Goal: Information Seeking & Learning: Find specific fact

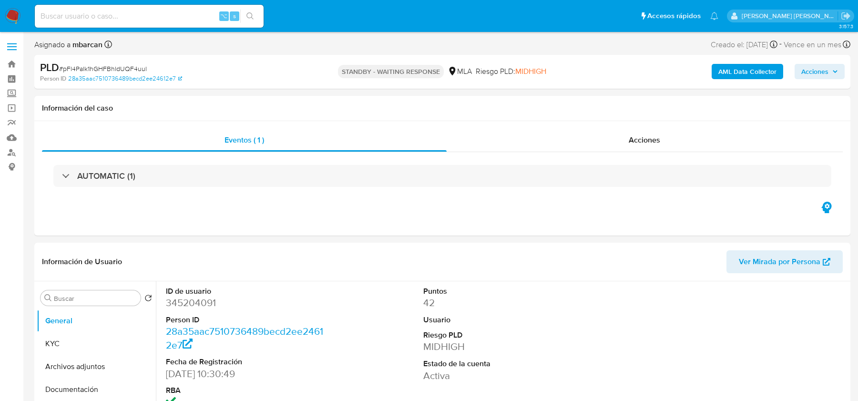
select select "10"
click at [352, 203] on div "Eventos ( 1 ) Acciones AUTOMATIC (1)" at bounding box center [442, 178] width 816 height 114
select select "10"
click at [125, 20] on input at bounding box center [149, 16] width 229 height 12
paste input "pFl4Palk1hGHFBhldUQF4uul"
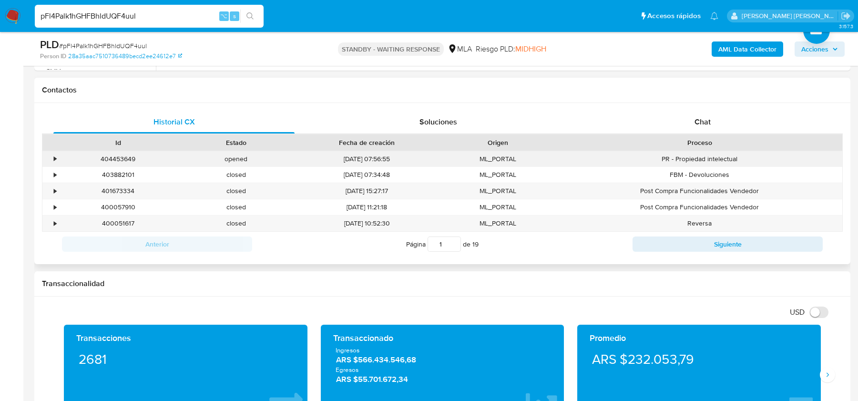
scroll to position [429, 0]
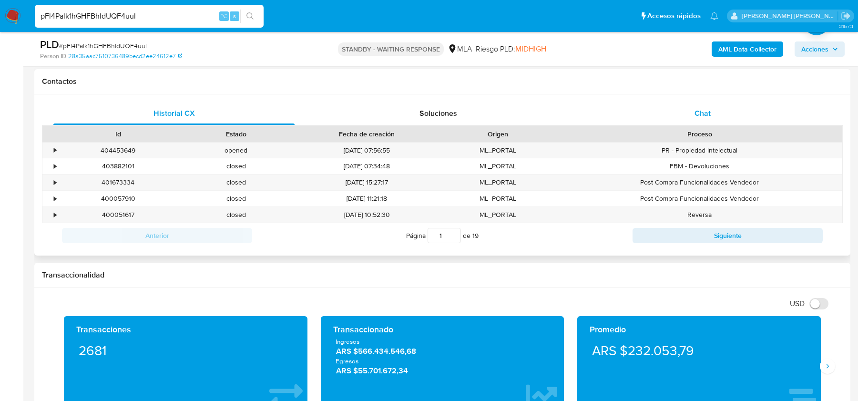
click at [706, 104] on div "Chat" at bounding box center [702, 113] width 241 height 23
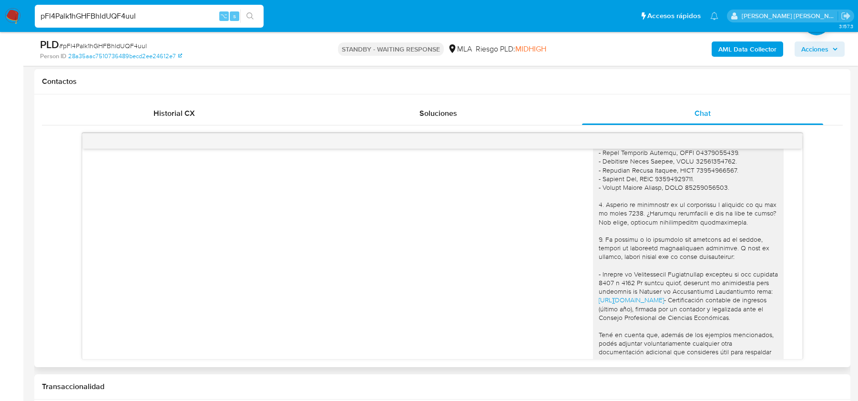
scroll to position [1009, 0]
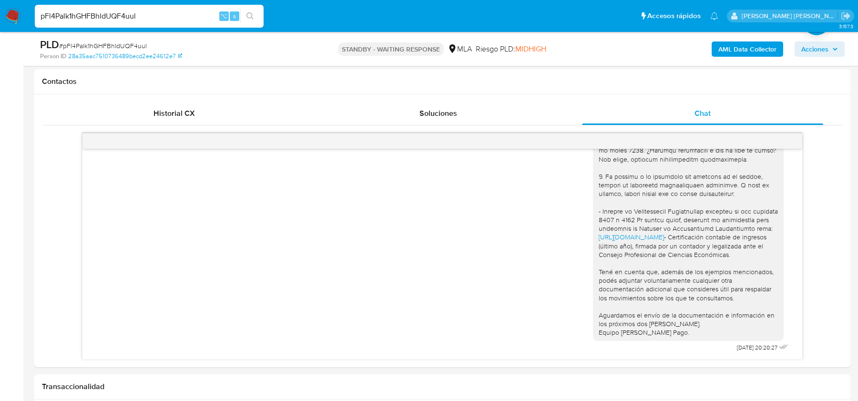
click at [101, 17] on input "pFl4Palk1hGHFBhldUQF4uul" at bounding box center [149, 16] width 229 height 12
paste input "rmwqCt4PuHUcgPXtMtOmRW7t"
type input "rmwqCt4PuHUcgPXtMtOmRW7t"
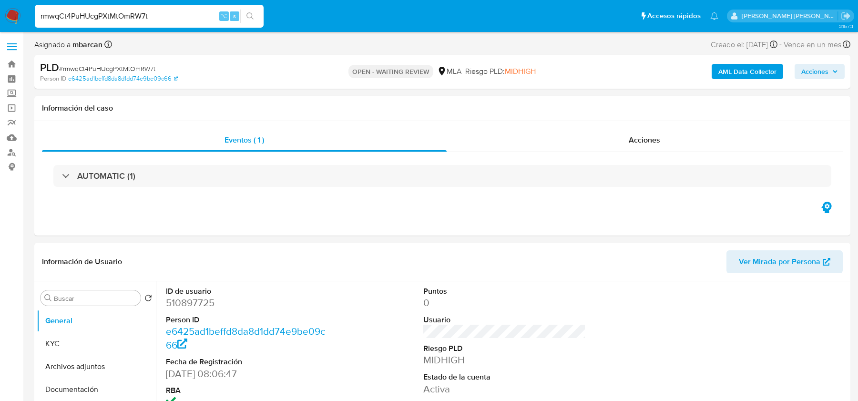
select select "10"
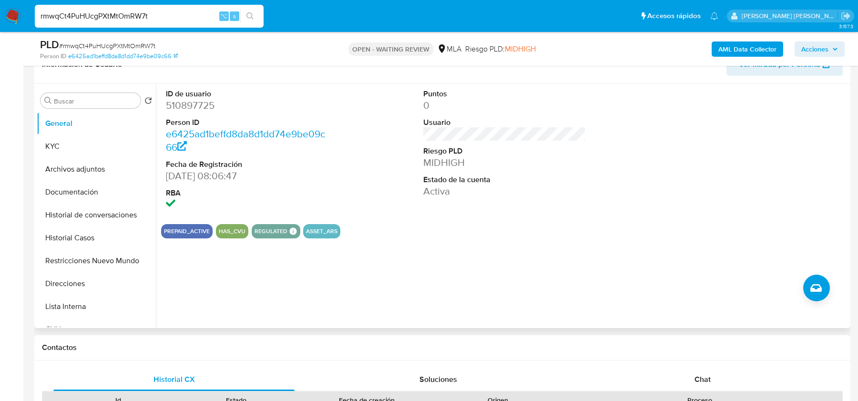
scroll to position [272, 0]
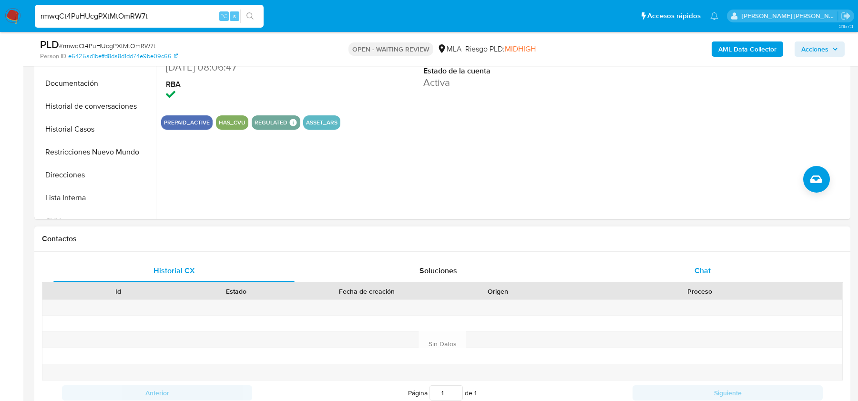
click at [712, 273] on div "Chat" at bounding box center [702, 270] width 241 height 23
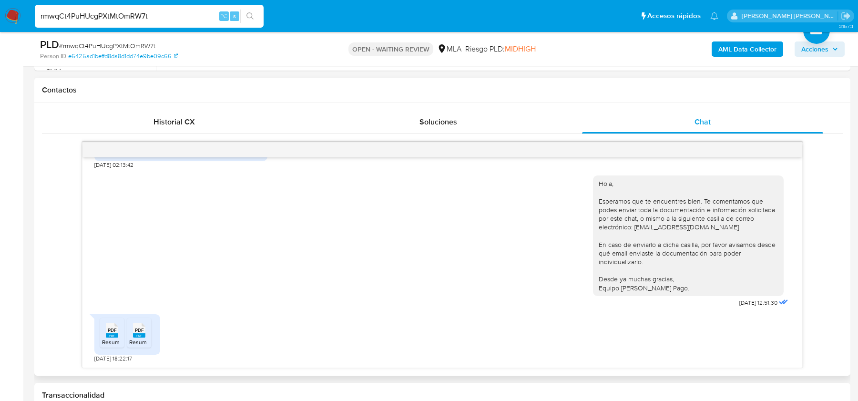
scroll to position [422, 0]
click at [116, 326] on span "PDF" at bounding box center [112, 328] width 9 height 6
click at [141, 328] on span "PDF" at bounding box center [139, 328] width 9 height 6
click at [144, 44] on span "# rmwqCt4PuHUcgPXtMtOmRW7t" at bounding box center [107, 46] width 96 height 10
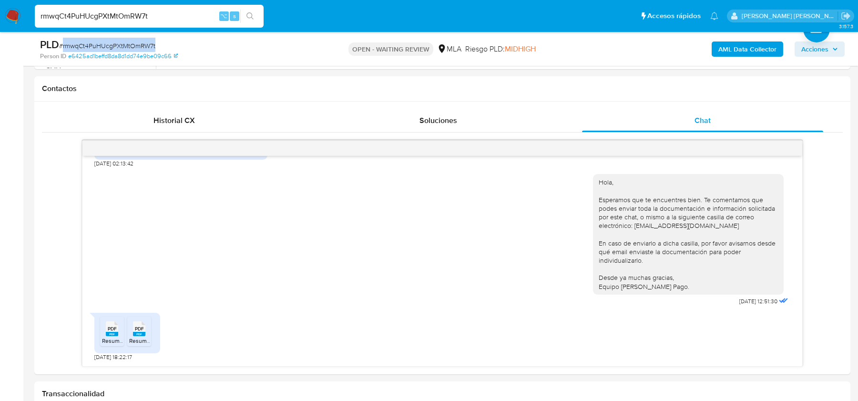
copy span "rmwqCt4PuHUcgPXtMtOmRW7t"
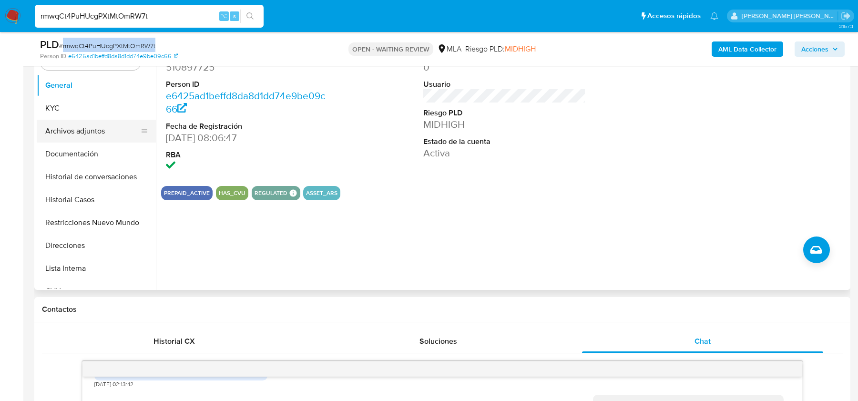
scroll to position [182, 0]
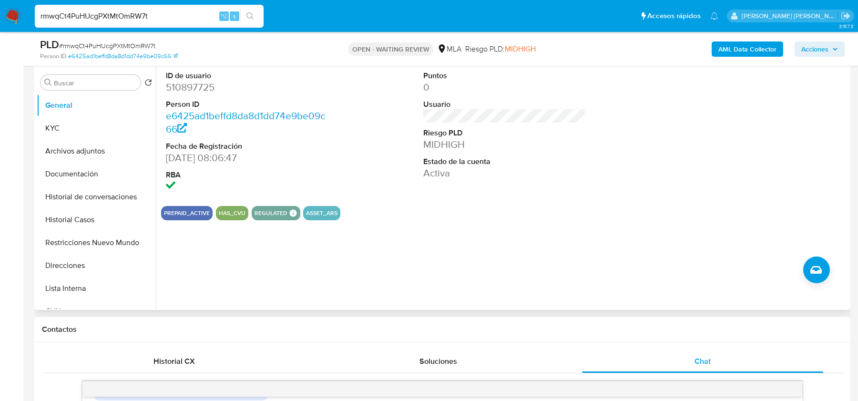
click at [176, 85] on dd "510897725" at bounding box center [247, 87] width 162 height 13
click at [96, 121] on button "KYC" at bounding box center [92, 128] width 111 height 23
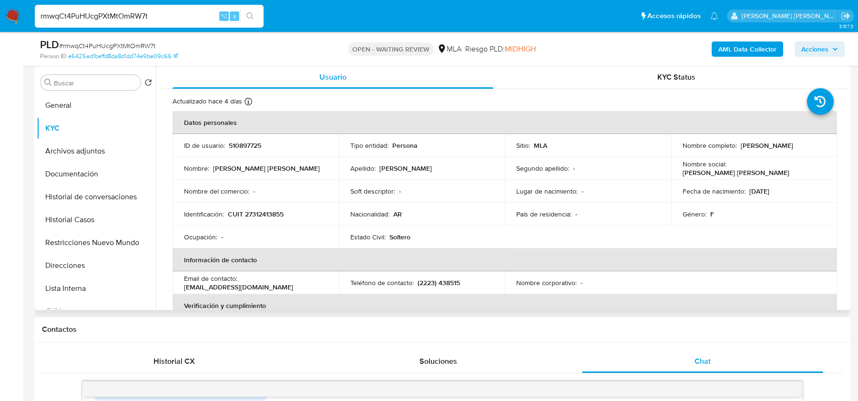
click at [263, 212] on p "CUIT 27312413855" at bounding box center [256, 214] width 56 height 9
copy p "27312413855"
click at [132, 38] on div "PLD # rmwqCt4PuHUcgPXtMtOmRW7t" at bounding box center [172, 45] width 264 height 14
click at [128, 47] on span "# rmwqCt4PuHUcgPXtMtOmRW7t" at bounding box center [107, 46] width 96 height 10
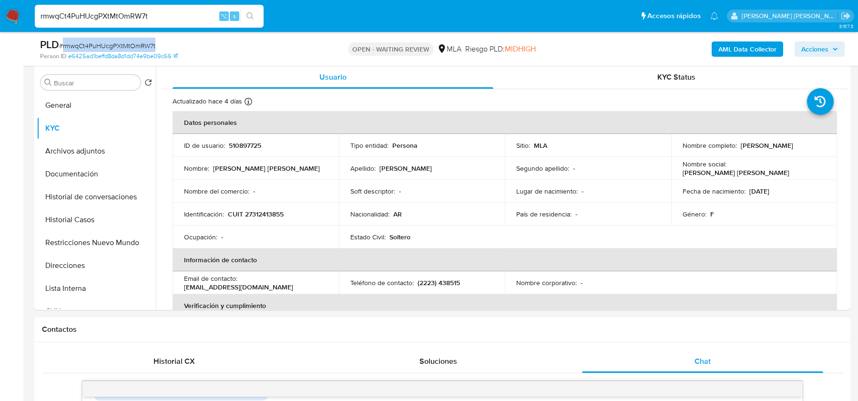
click at [128, 47] on span "# rmwqCt4PuHUcgPXtMtOmRW7t" at bounding box center [107, 46] width 96 height 10
copy span "rmwqCt4PuHUcgPXtMtOmRW7t"
click at [14, 13] on img at bounding box center [13, 16] width 16 height 16
